Goal: Information Seeking & Learning: Learn about a topic

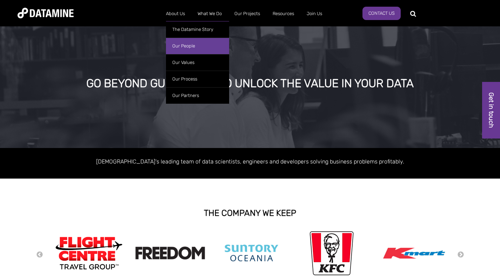
click at [185, 44] on link "Our People" at bounding box center [197, 46] width 63 height 16
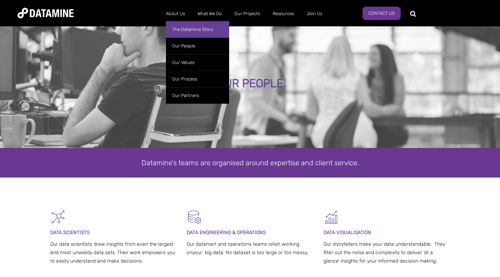
click at [181, 29] on link "The Datamine Story" at bounding box center [197, 29] width 63 height 16
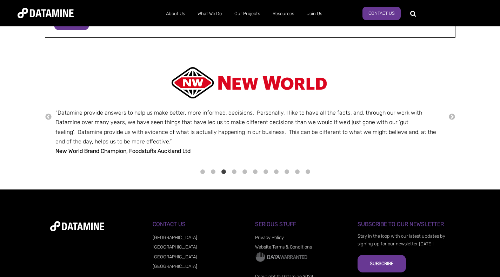
scroll to position [878, 0]
